Goal: Find specific page/section: Find specific page/section

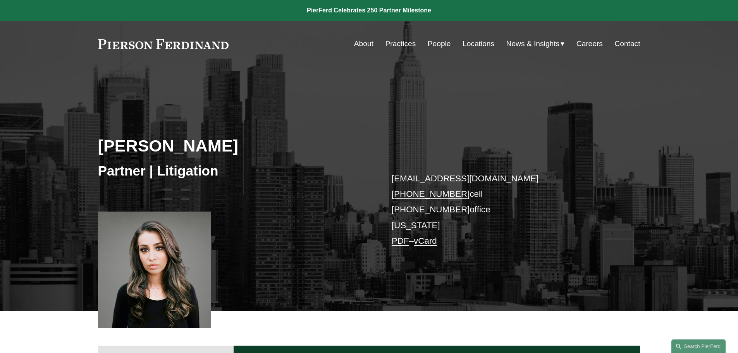
click at [323, 93] on div "[PERSON_NAME] Partner | Litigation [EMAIL_ADDRESS][DOMAIN_NAME] [PHONE_NUMBER] …" at bounding box center [369, 199] width 738 height 221
click at [440, 41] on link "People" at bounding box center [438, 43] width 23 height 15
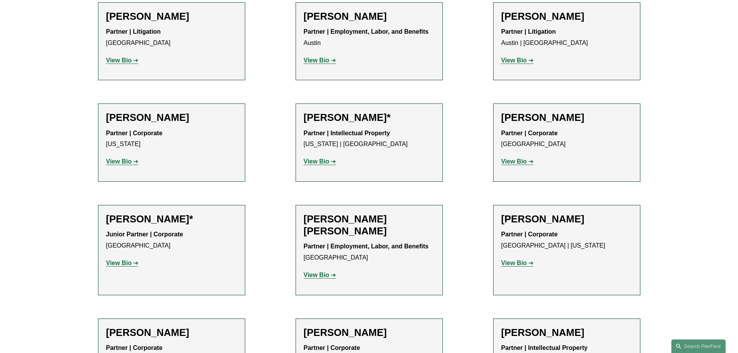
scroll to position [155, 0]
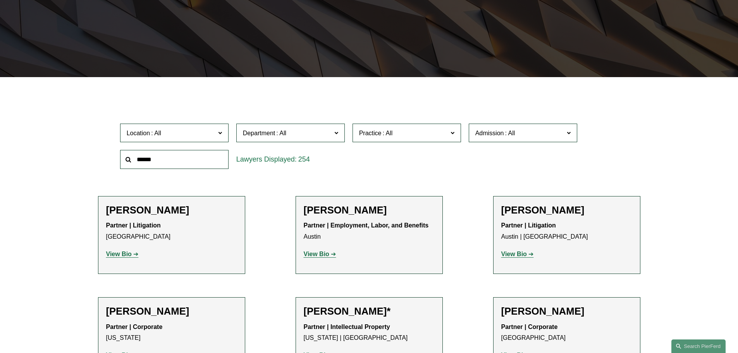
click at [424, 132] on span "Practice" at bounding box center [403, 133] width 89 height 10
click at [0, 0] on link "Commercial Transactions" at bounding box center [0, 0] width 0 height 0
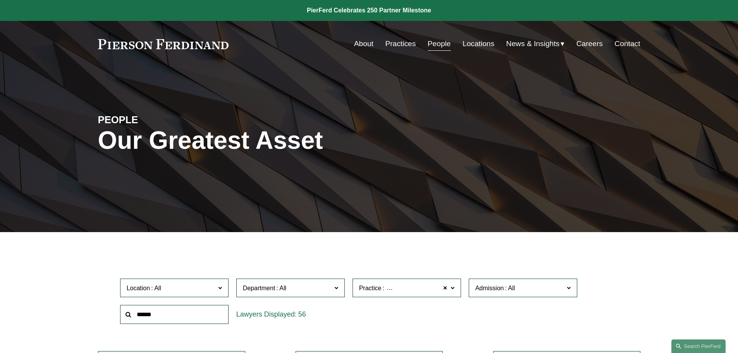
click at [153, 317] on input "text" at bounding box center [174, 314] width 108 height 19
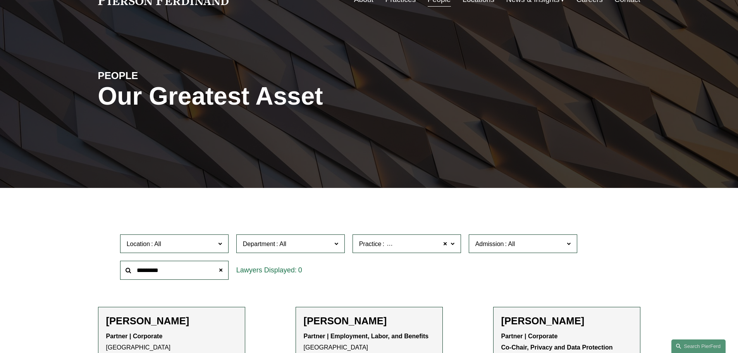
type input "*********"
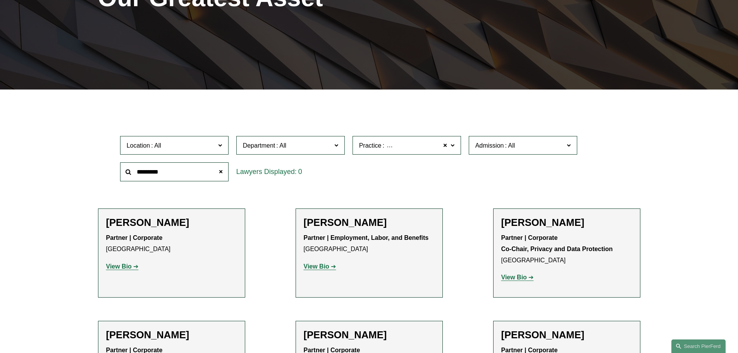
scroll to position [155, 0]
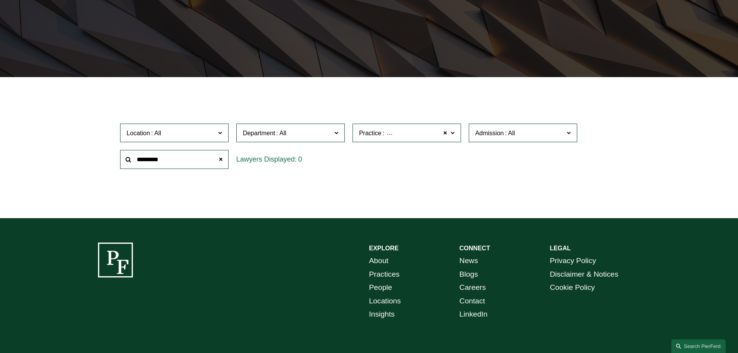
click at [414, 132] on span "Commercial Transactions" at bounding box center [420, 133] width 70 height 10
click at [0, 0] on link "Commercial Transactions" at bounding box center [0, 0] width 0 height 0
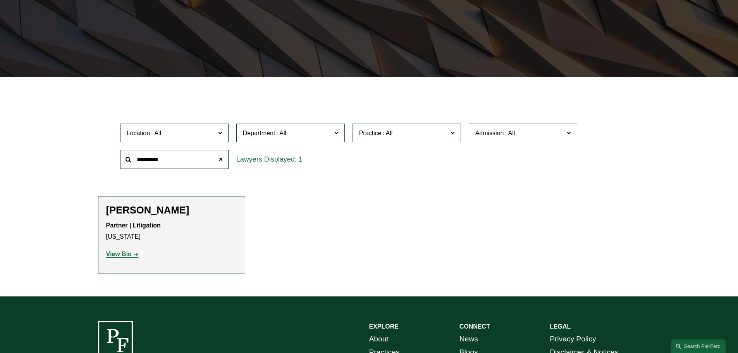
click at [176, 161] on input "*********" at bounding box center [174, 159] width 108 height 19
click at [124, 252] on strong "View Bio" at bounding box center [119, 254] width 26 height 7
